Goal: Task Accomplishment & Management: Complete application form

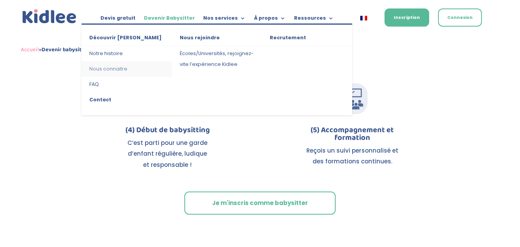
click at [119, 66] on link "Nous connaitre" at bounding box center [127, 68] width 90 height 15
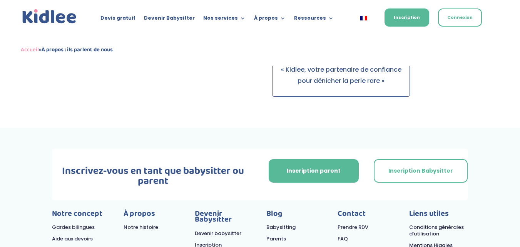
scroll to position [864, 0]
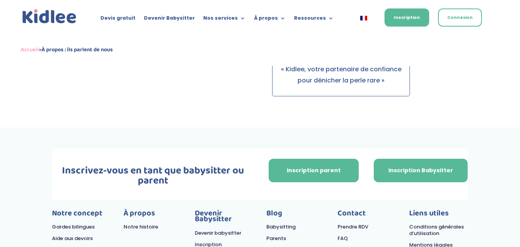
click at [397, 162] on link "Inscription Babysitter" at bounding box center [421, 171] width 94 height 24
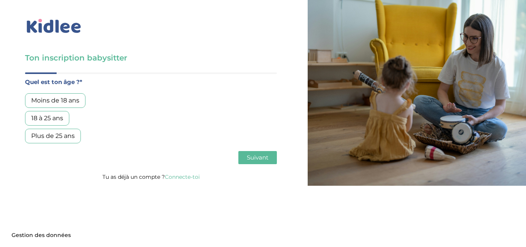
click at [59, 121] on div "18 à 25 ans" at bounding box center [47, 118] width 44 height 15
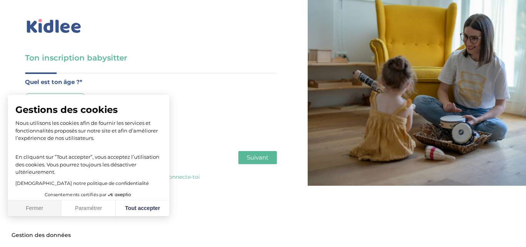
click at [35, 212] on button "Fermer" at bounding box center [35, 208] width 54 height 16
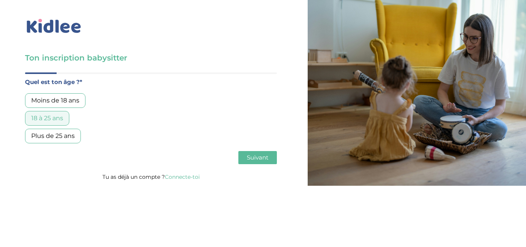
click at [252, 158] on span "Suivant" at bounding box center [258, 157] width 22 height 7
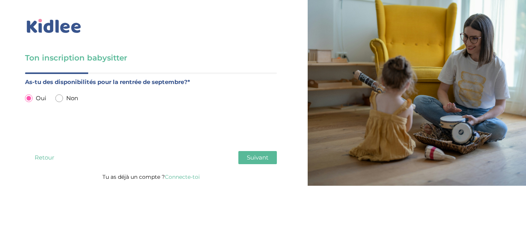
click at [252, 158] on span "Suivant" at bounding box center [258, 157] width 22 height 7
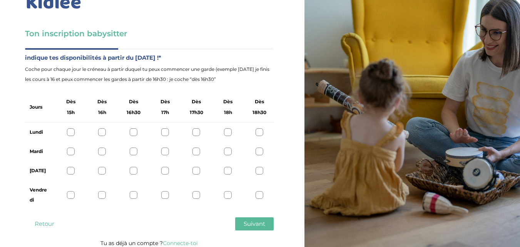
scroll to position [29, 0]
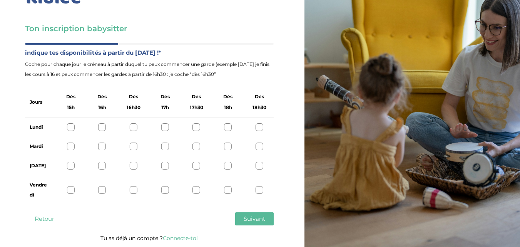
click at [133, 126] on div at bounding box center [134, 127] width 8 height 8
click at [135, 149] on div at bounding box center [134, 146] width 8 height 8
click at [134, 169] on div at bounding box center [134, 166] width 8 height 8
click at [133, 129] on icon at bounding box center [133, 127] width 6 height 6
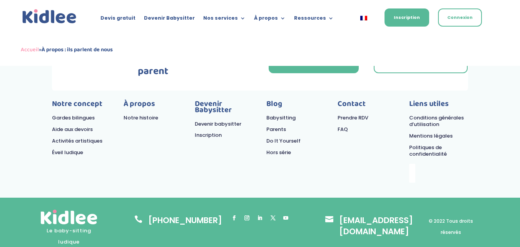
click at [249, 213] on link "Suivre" at bounding box center [247, 218] width 10 height 10
click at [364, 114] on link "Prendre RDV" at bounding box center [352, 117] width 31 height 7
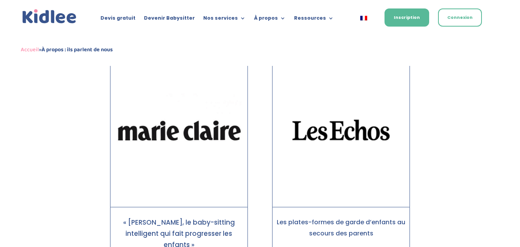
scroll to position [255, 0]
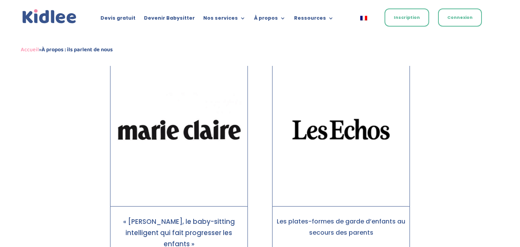
click at [405, 12] on link "Inscription" at bounding box center [406, 17] width 45 height 18
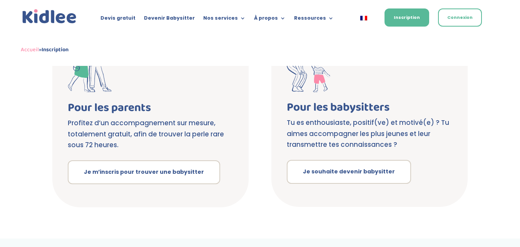
scroll to position [174, 0]
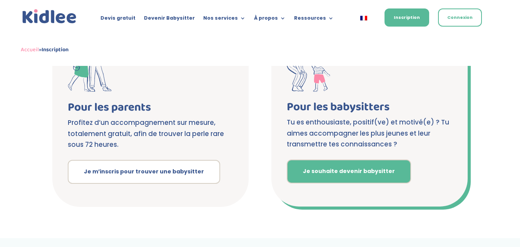
click at [331, 169] on link "Je souhaite devenir babysitter" at bounding box center [349, 171] width 124 height 24
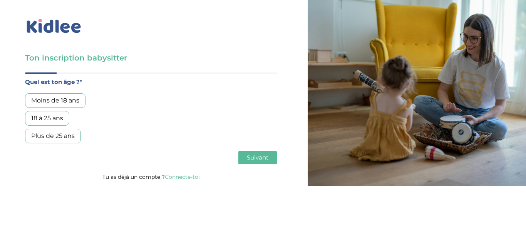
click at [55, 120] on div "18 à 25 ans" at bounding box center [47, 118] width 44 height 15
click at [259, 157] on span "Suivant" at bounding box center [258, 157] width 22 height 7
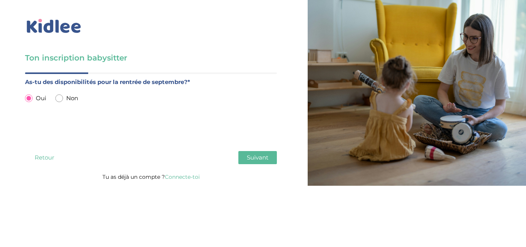
click at [57, 97] on input "radio" at bounding box center [59, 98] width 8 height 8
radio input "true"
radio input "false"
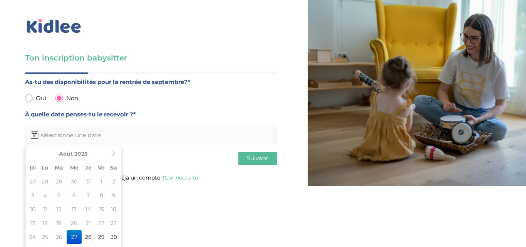
click at [133, 134] on input "text" at bounding box center [151, 134] width 252 height 18
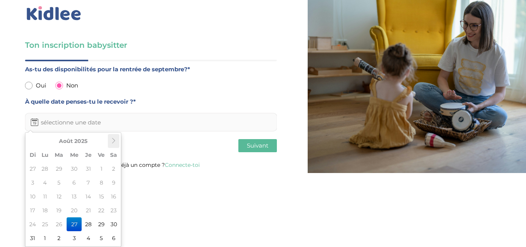
click at [117, 142] on th at bounding box center [114, 141] width 12 height 14
click at [35, 181] on td "7" at bounding box center [33, 182] width 12 height 14
type input "[DATE]"
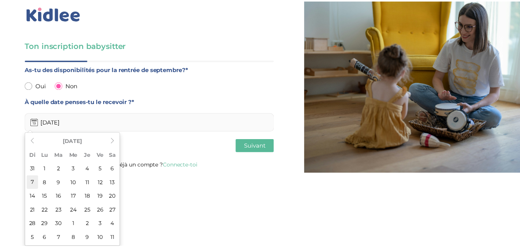
scroll to position [0, 0]
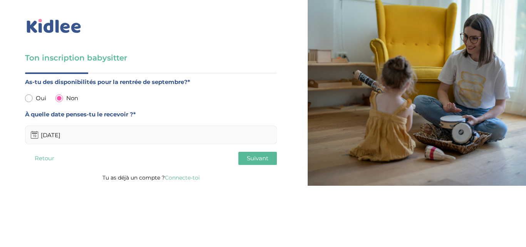
click at [254, 154] on span "Suivant" at bounding box center [258, 157] width 22 height 7
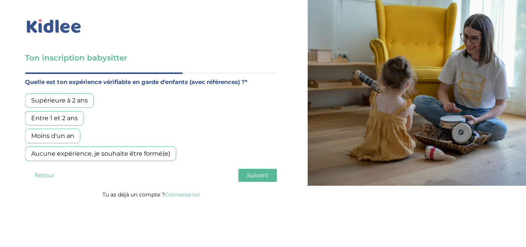
click at [150, 153] on div "Aucune expérience, je souhaite être formé(e)" at bounding box center [100, 153] width 151 height 15
click at [258, 172] on span "Suivant" at bounding box center [258, 174] width 22 height 7
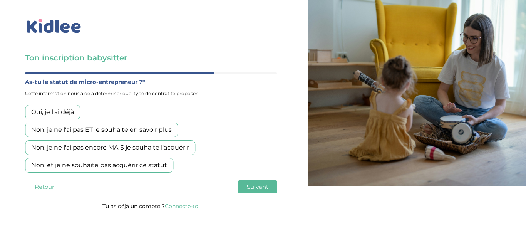
click at [72, 111] on div "Oui, je l'ai déjà" at bounding box center [52, 112] width 55 height 15
click at [256, 189] on span "Suivant" at bounding box center [258, 186] width 22 height 7
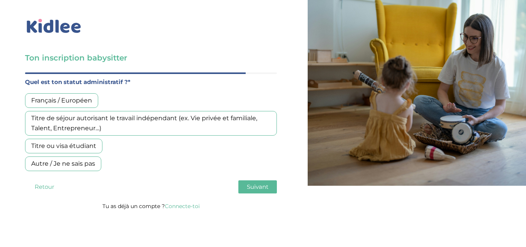
click at [87, 94] on div "Français / Européen" at bounding box center [61, 100] width 73 height 15
click at [264, 187] on span "Suivant" at bounding box center [258, 186] width 22 height 7
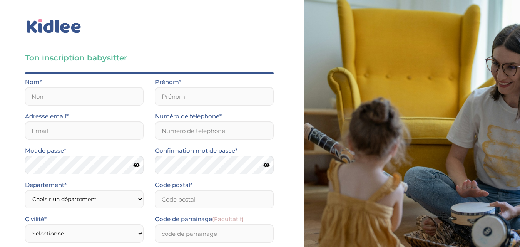
scroll to position [11, 0]
click at [88, 89] on input "text" at bounding box center [84, 96] width 119 height 18
type input "Brossard"
click at [174, 87] on input "text" at bounding box center [214, 96] width 119 height 18
type input "[PERSON_NAME]"
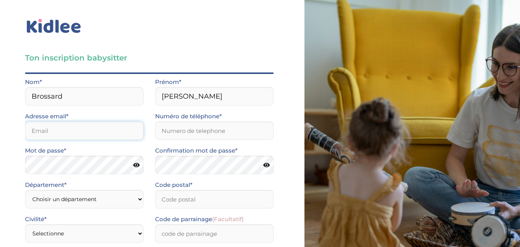
click at [128, 121] on input "email" at bounding box center [84, 130] width 119 height 18
type input "[EMAIL_ADDRESS][DOMAIN_NAME]"
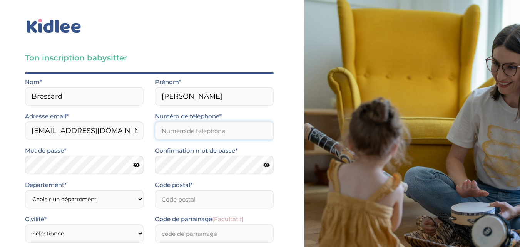
click at [220, 121] on input "Numéro de téléphone*" at bounding box center [214, 130] width 119 height 18
click at [178, 121] on input "06.79343545" at bounding box center [214, 130] width 119 height 18
click at [232, 121] on input "[PHONE_NUMBER]" at bounding box center [214, 130] width 119 height 18
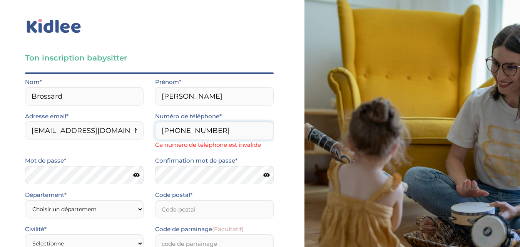
click at [172, 121] on input "[PHONE_NUMBER]" at bounding box center [214, 130] width 119 height 18
type input "0679343545"
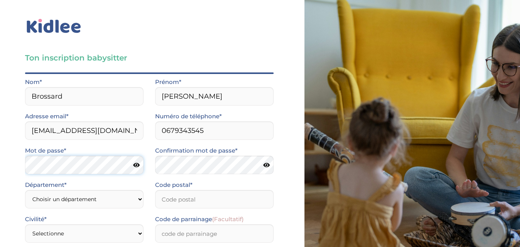
click at [102, 145] on div "Mot de passe*" at bounding box center [84, 162] width 130 height 34
click at [137, 162] on icon at bounding box center [136, 165] width 7 height 6
click at [268, 162] on icon at bounding box center [266, 165] width 7 height 6
click at [106, 190] on select "Choisir un département [GEOGRAPHIC_DATA] (75) [GEOGRAPHIC_DATA] (92) [GEOGRAPHI…" at bounding box center [84, 199] width 119 height 18
select select "92"
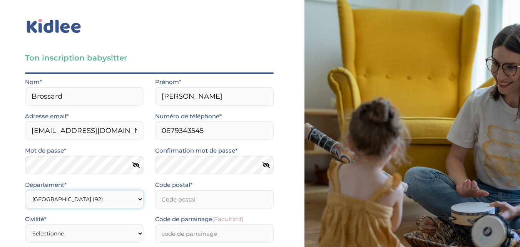
click at [25, 190] on select "Choisir un département [GEOGRAPHIC_DATA] (75) [GEOGRAPHIC_DATA] (92) [GEOGRAPHI…" at bounding box center [84, 199] width 119 height 18
click at [243, 190] on input "Code postal*" at bounding box center [214, 199] width 119 height 18
type input "92399"
click at [142, 224] on select "Selectionne Mr [PERSON_NAME]" at bounding box center [84, 233] width 119 height 18
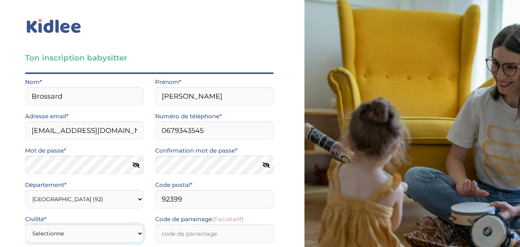
select select "1"
click at [25, 224] on select "Selectionne Mr [PERSON_NAME]" at bounding box center [84, 233] width 119 height 18
click at [149, 214] on div "Civilité* Selectionne Mr [PERSON_NAME]" at bounding box center [84, 231] width 130 height 34
click at [220, 190] on input "92399" at bounding box center [214, 199] width 119 height 18
type input "92400"
